Goal: Task Accomplishment & Management: Use online tool/utility

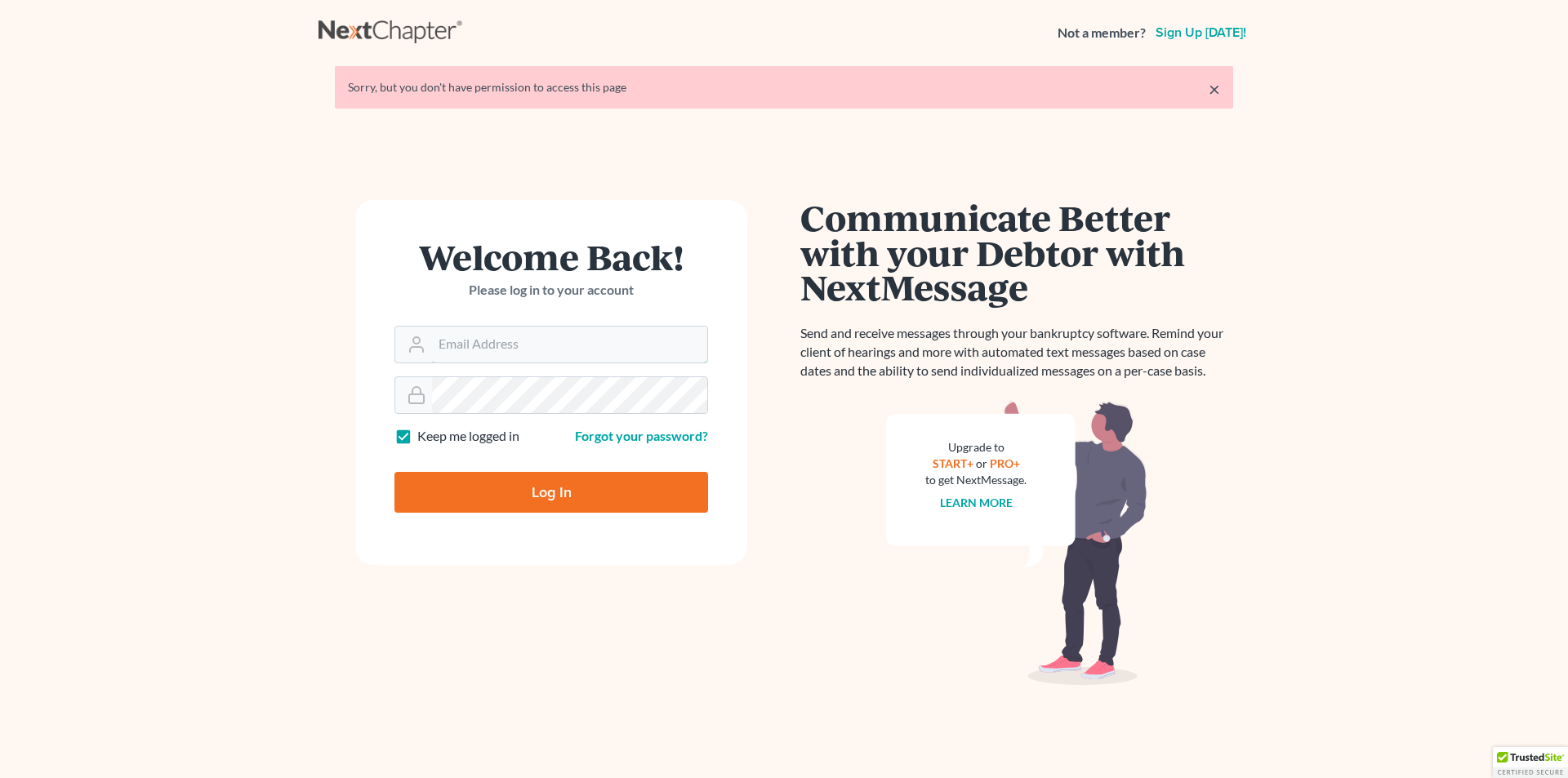
type input "[PERSON_NAME][EMAIL_ADDRESS][DOMAIN_NAME]"
click at [564, 495] on input "Log In" at bounding box center [551, 492] width 313 height 41
type input "Thinking..."
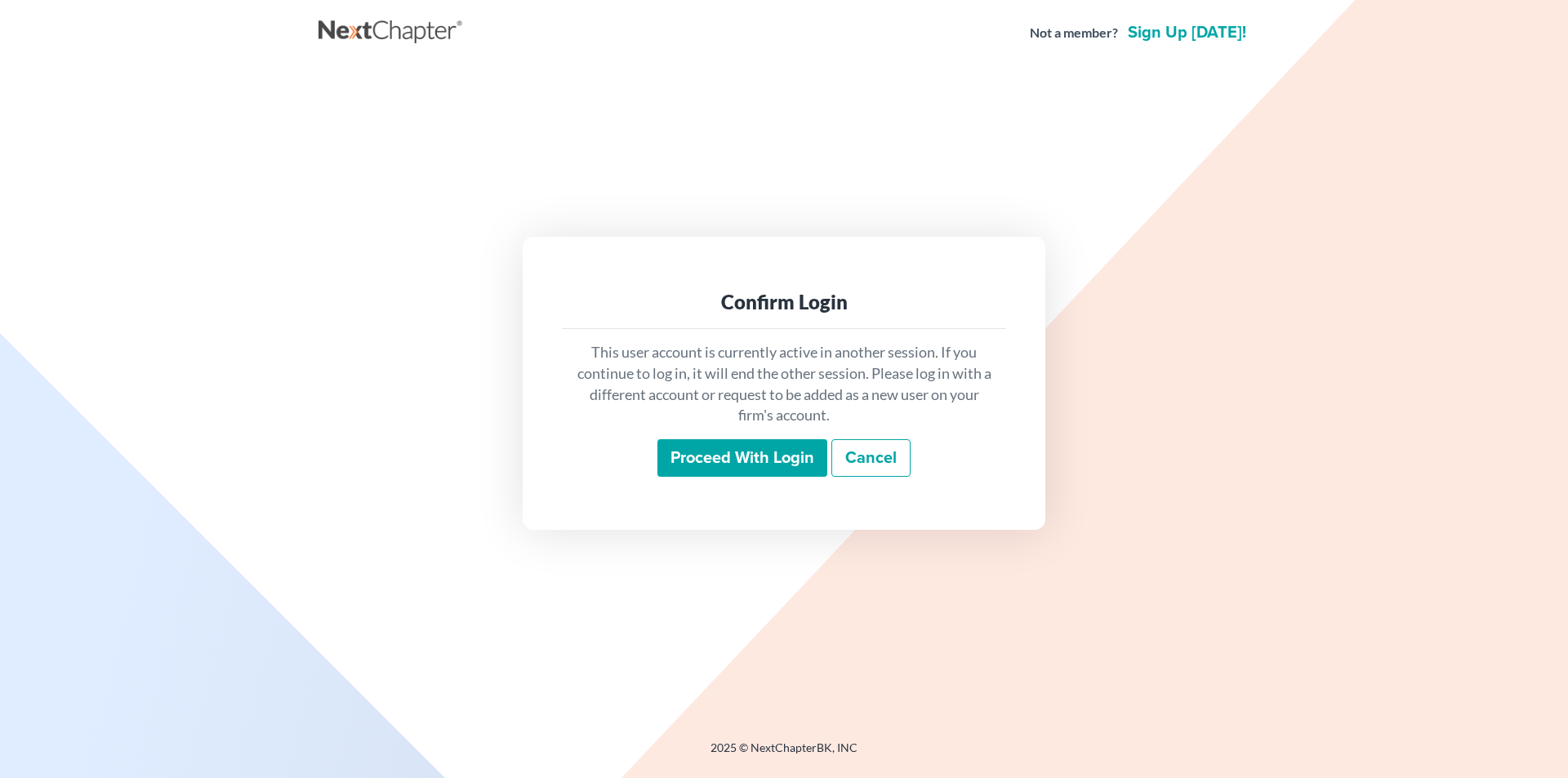
click at [694, 461] on input "Proceed with login" at bounding box center [742, 458] width 170 height 37
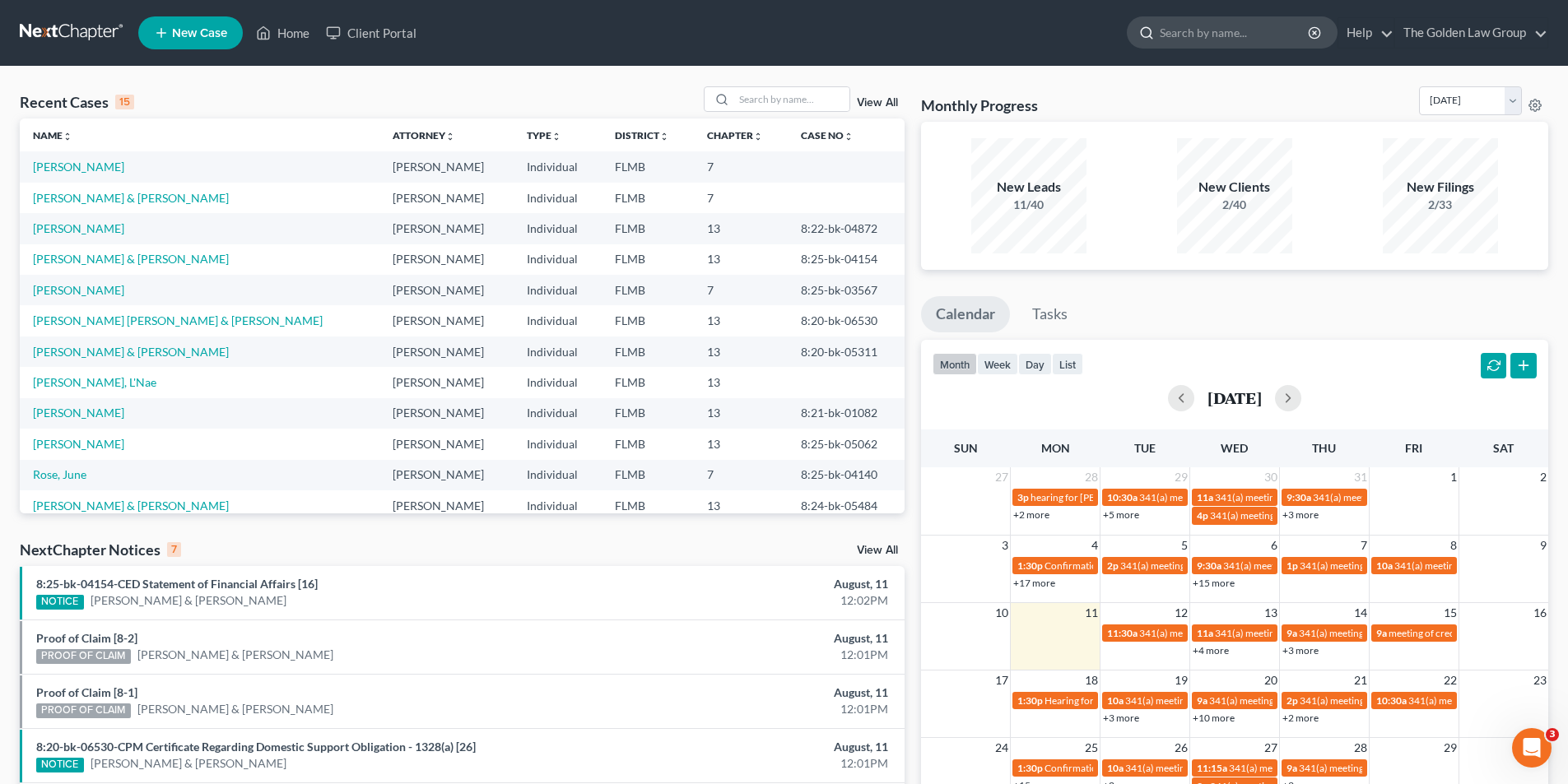
click at [1225, 33] on input "search" at bounding box center [1236, 32] width 151 height 30
